Goal: Navigation & Orientation: Go to known website

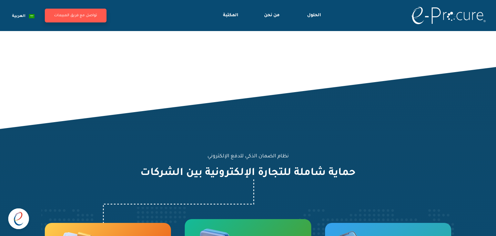
scroll to position [418, 0]
